Goal: Navigation & Orientation: Find specific page/section

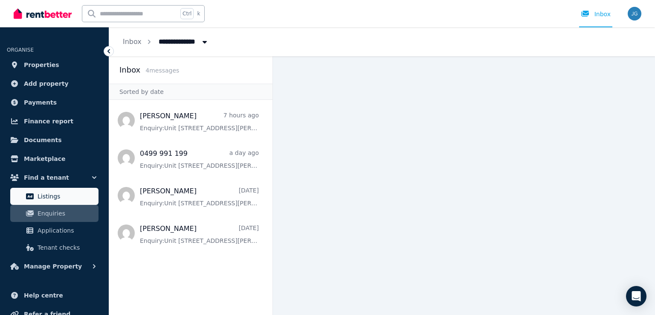
click at [53, 198] on span "Listings" at bounding box center [67, 196] width 58 height 10
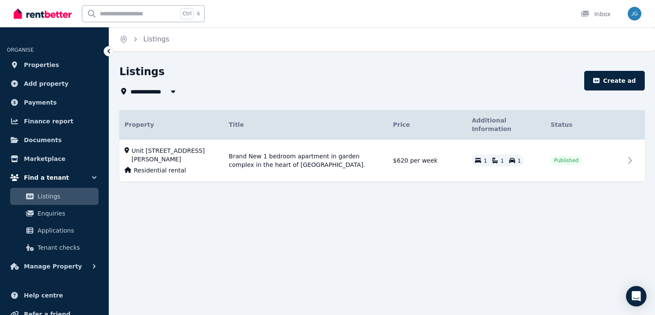
click at [56, 173] on span "Find a tenant" at bounding box center [46, 177] width 45 height 10
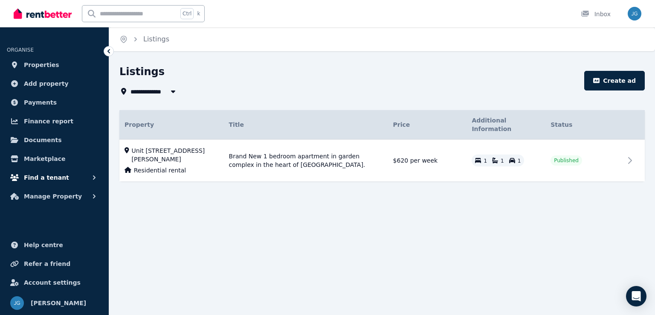
click at [56, 173] on span "Find a tenant" at bounding box center [46, 177] width 45 height 10
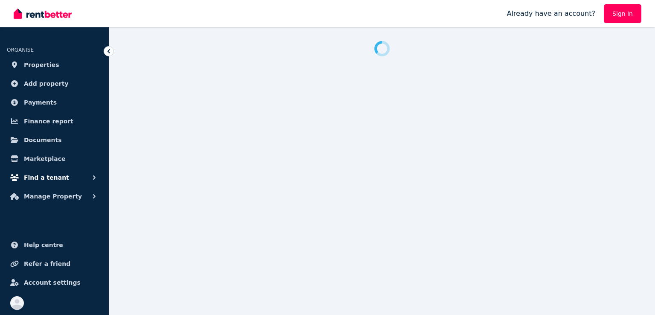
click at [73, 174] on button "Find a tenant" at bounding box center [54, 177] width 95 height 17
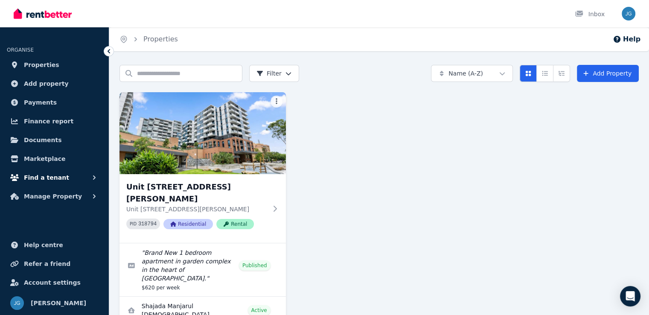
click at [54, 173] on span "Find a tenant" at bounding box center [46, 177] width 45 height 10
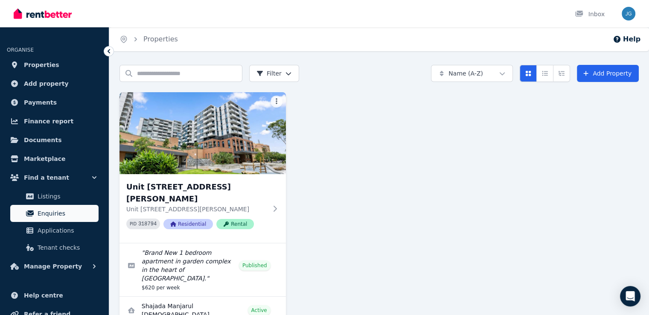
click at [47, 213] on span "Enquiries" at bounding box center [67, 213] width 58 height 10
